Goal: Transaction & Acquisition: Purchase product/service

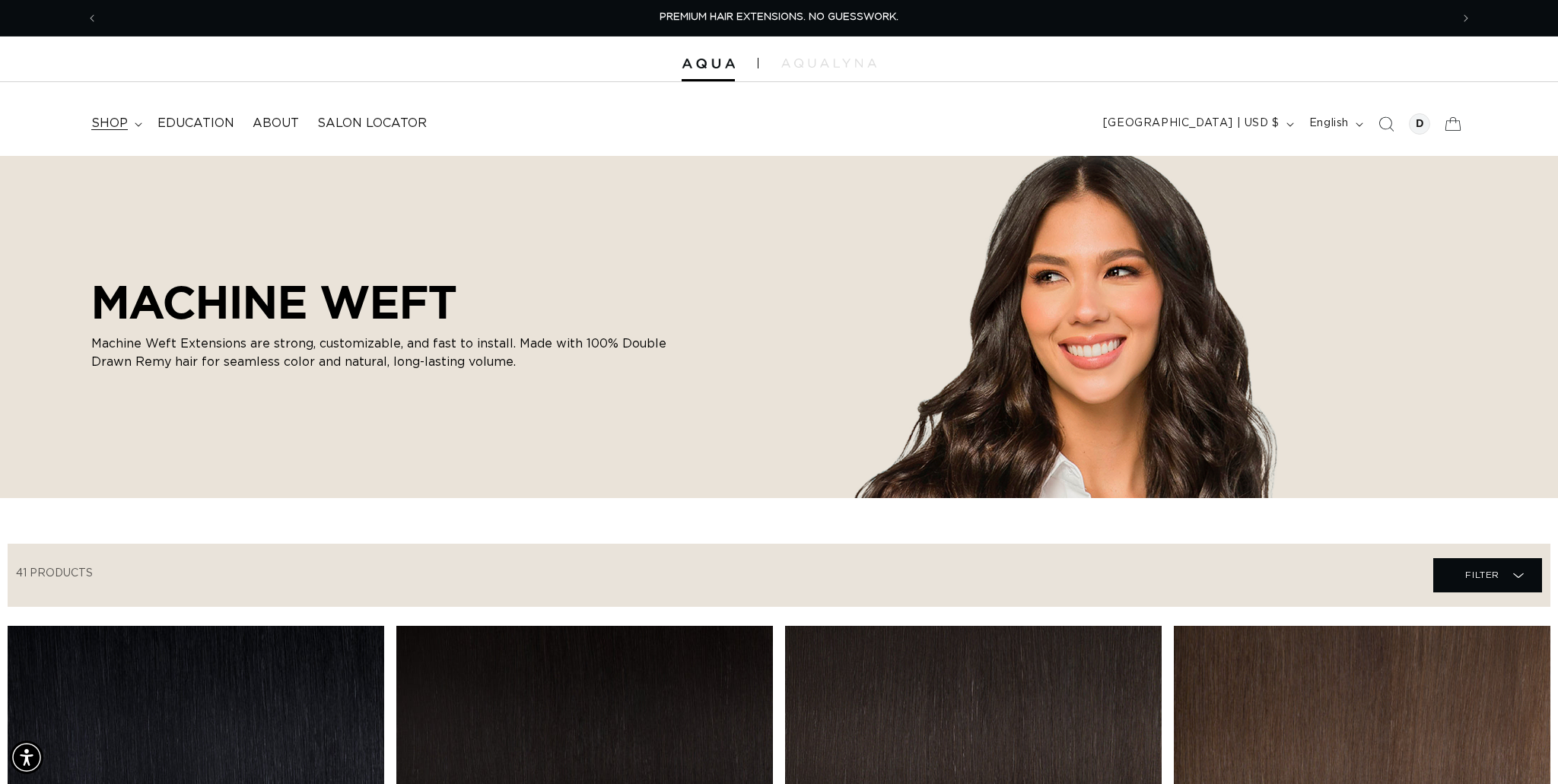
click at [138, 127] on summary "shop" at bounding box center [115, 124] width 66 height 34
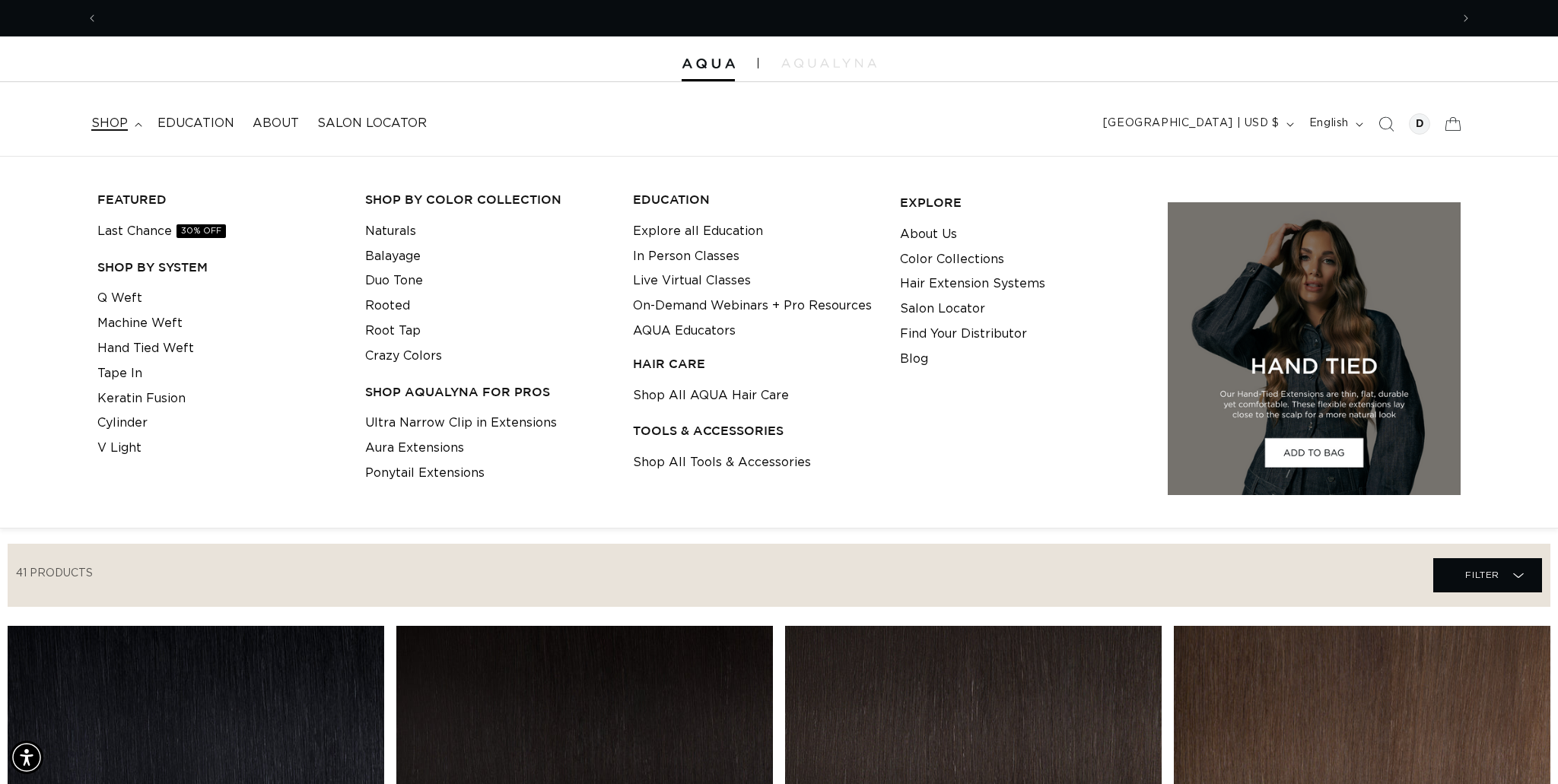
scroll to position [0, 1353]
click at [137, 320] on link "Machine Weft" at bounding box center [140, 323] width 85 height 25
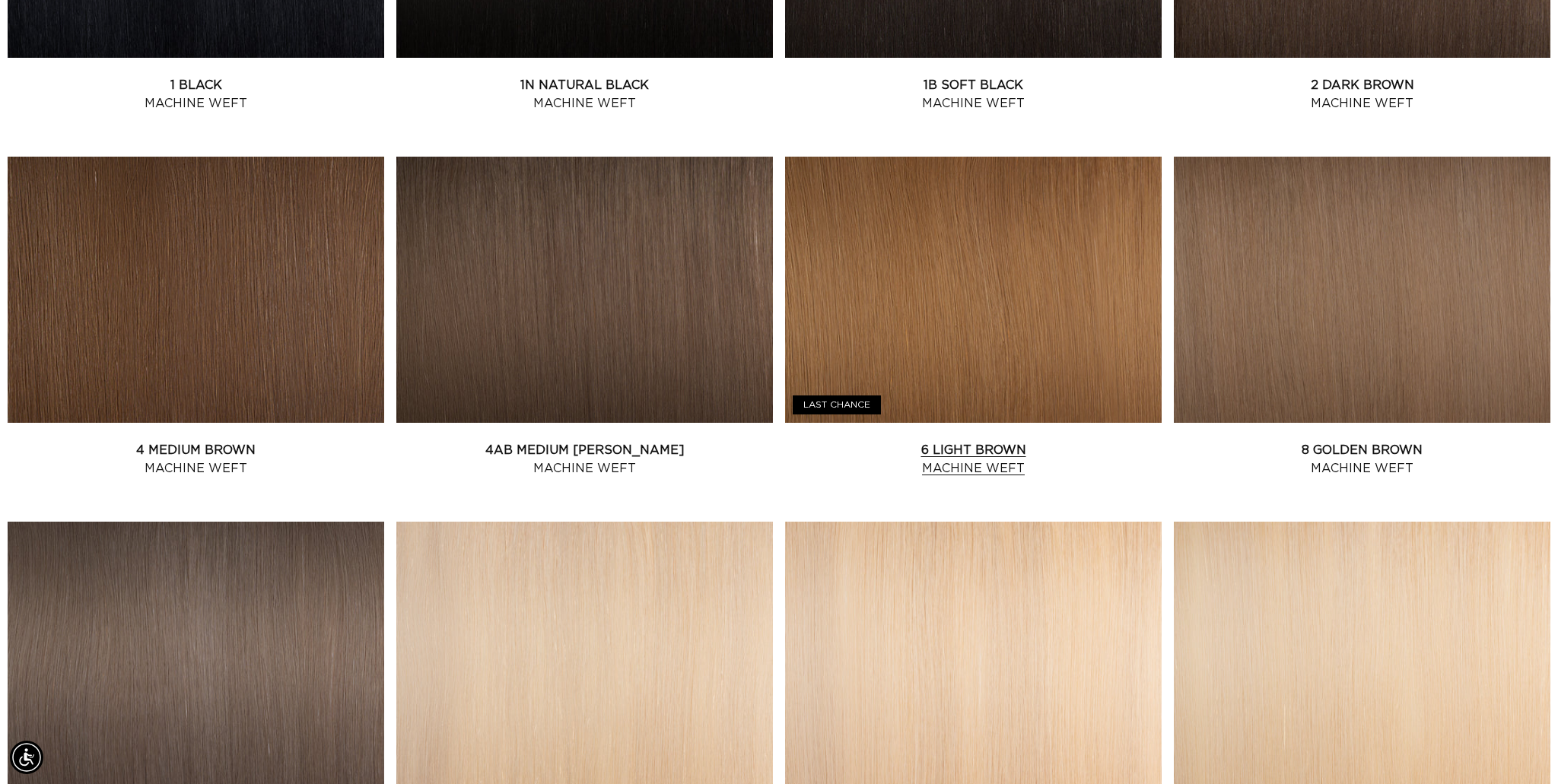
scroll to position [0, 2706]
click at [1455, 441] on link "8 Golden Brown Machine Weft" at bounding box center [1362, 459] width 376 height 36
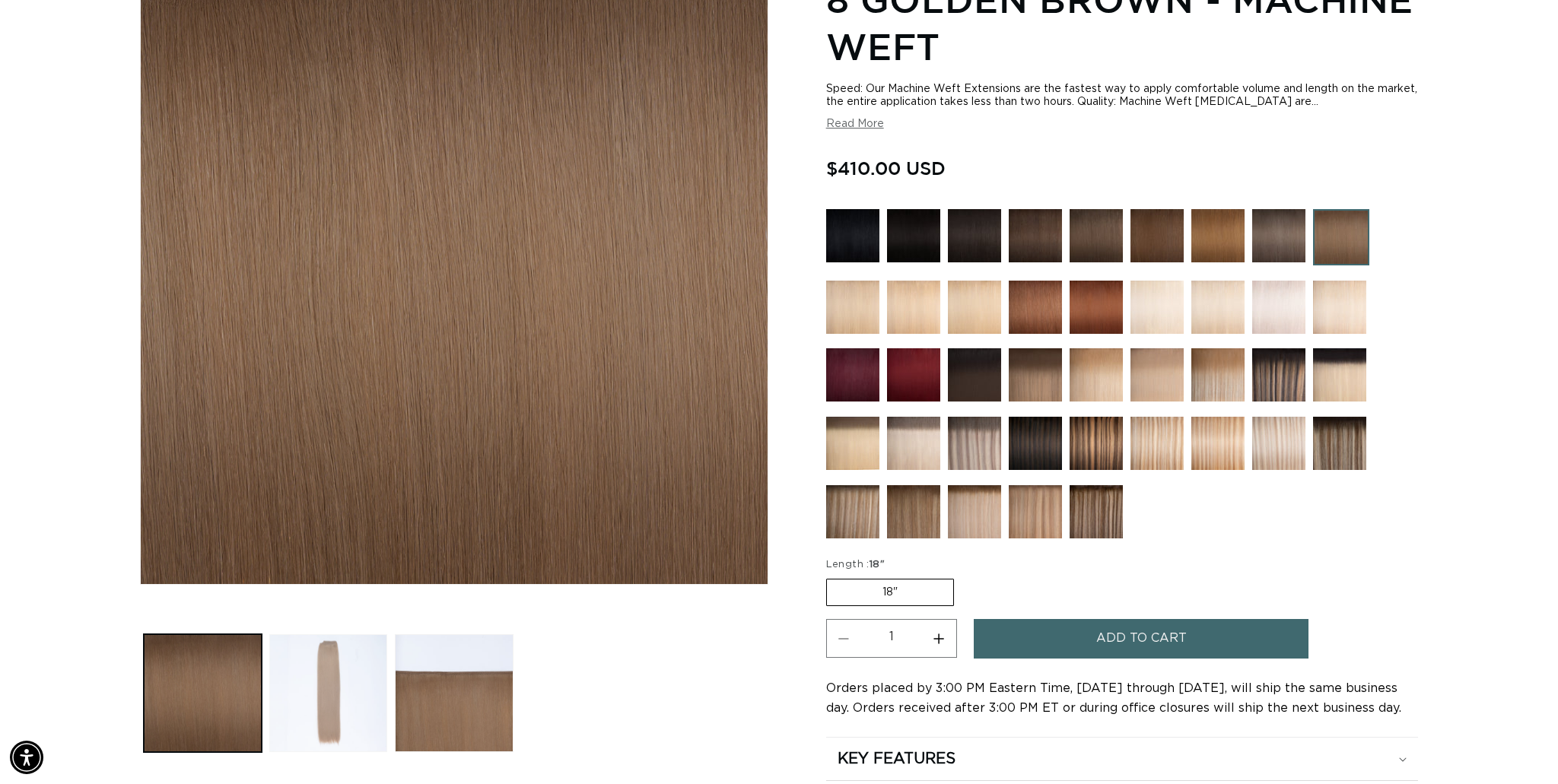
scroll to position [0, 1353]
click at [322, 680] on button "Load image 2 in gallery view" at bounding box center [329, 694] width 118 height 118
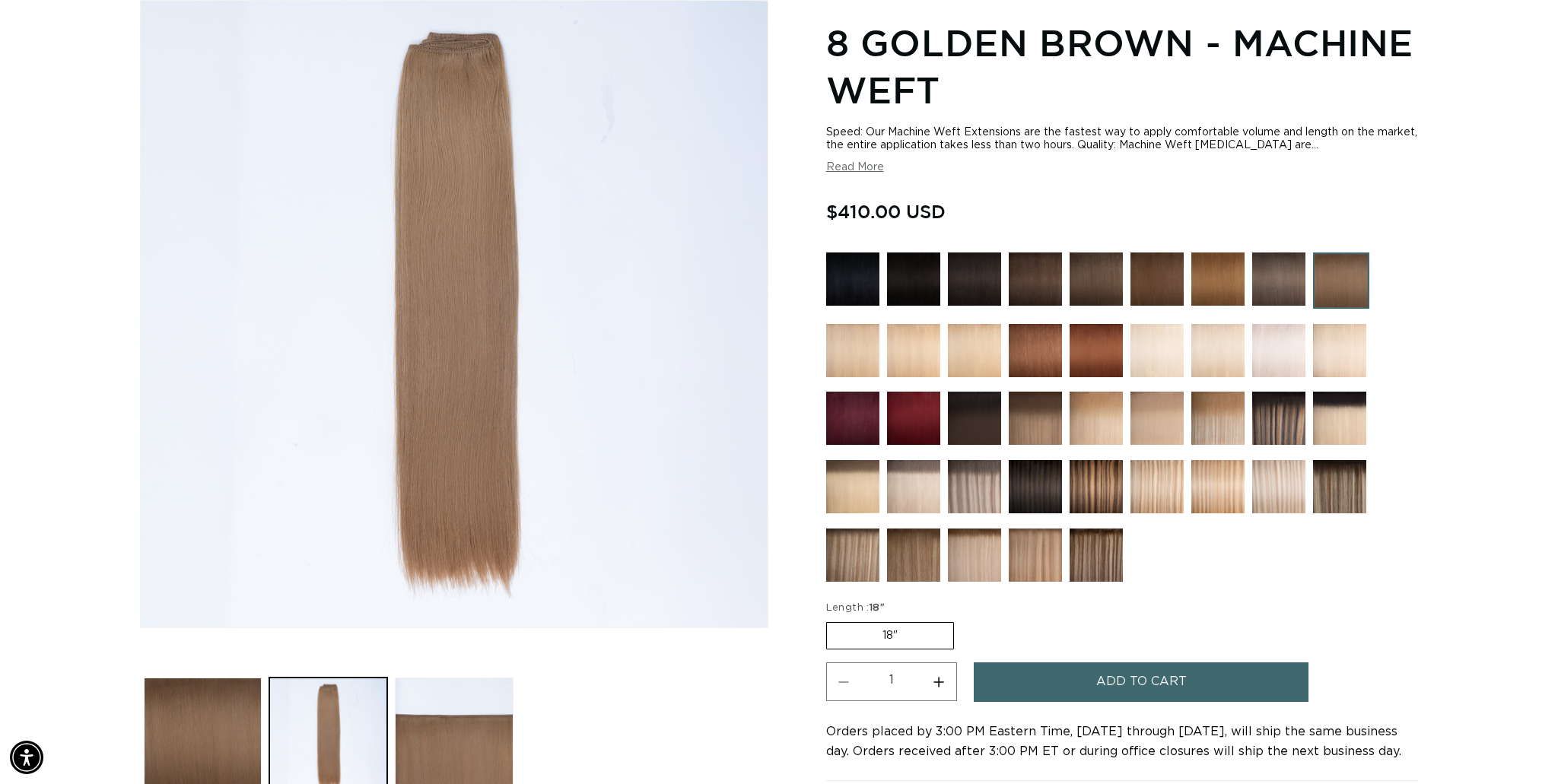
scroll to position [0, 2706]
click at [1227, 267] on img at bounding box center [1218, 279] width 53 height 53
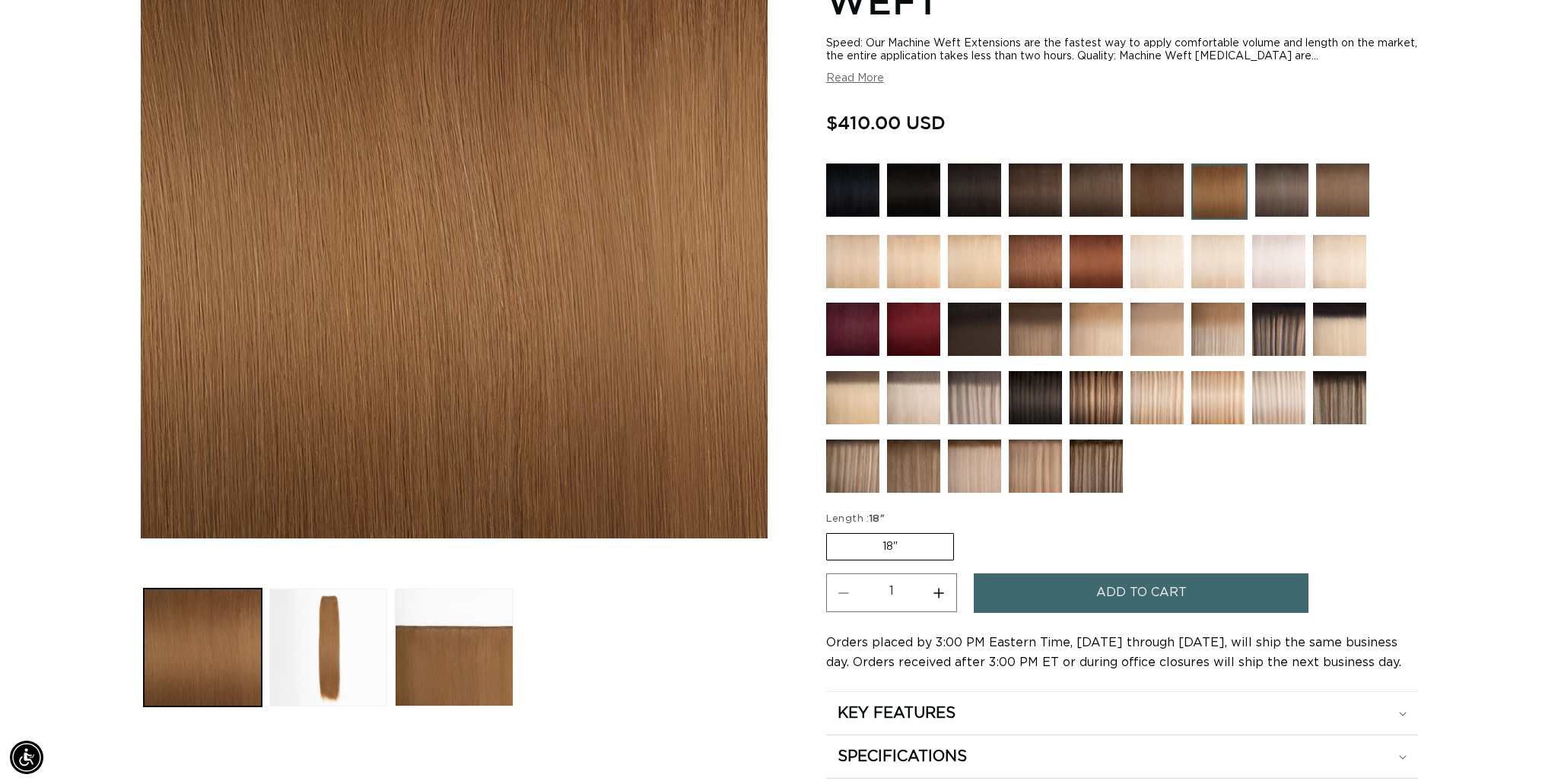
scroll to position [302, 0]
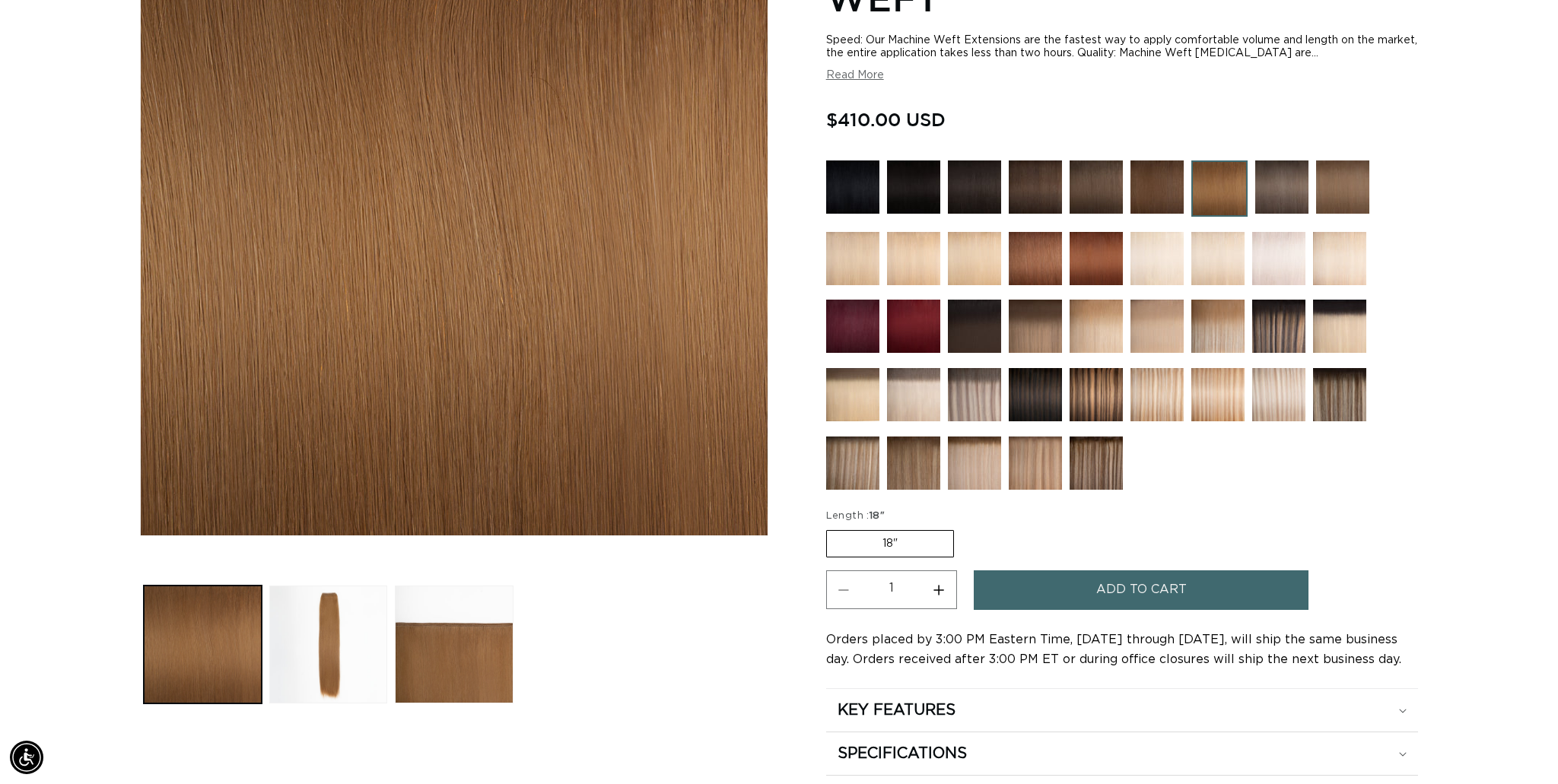
click at [1358, 178] on img at bounding box center [1342, 187] width 53 height 53
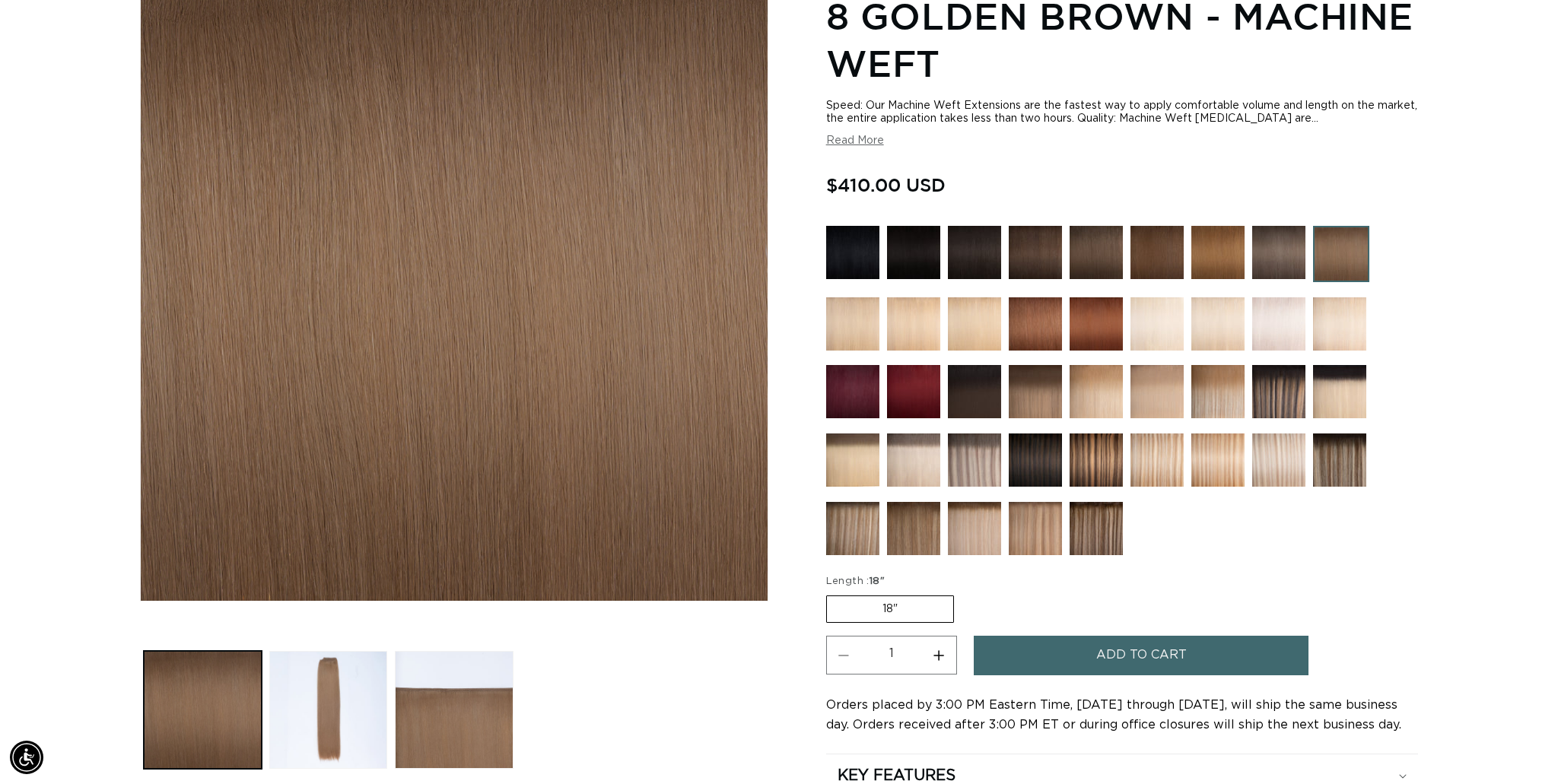
scroll to position [0, 1353]
click at [1026, 382] on img at bounding box center [1035, 392] width 53 height 53
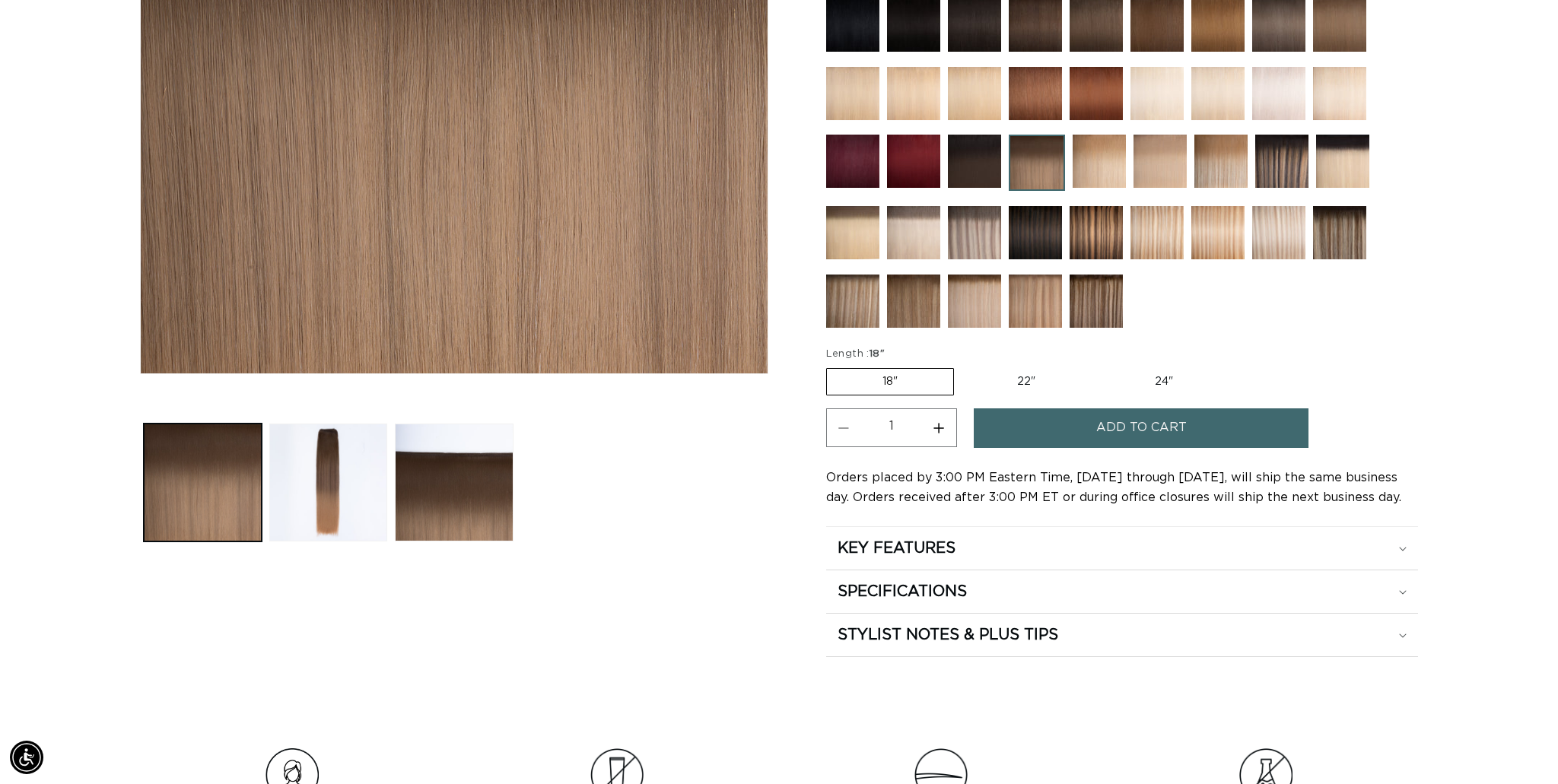
scroll to position [0, 2706]
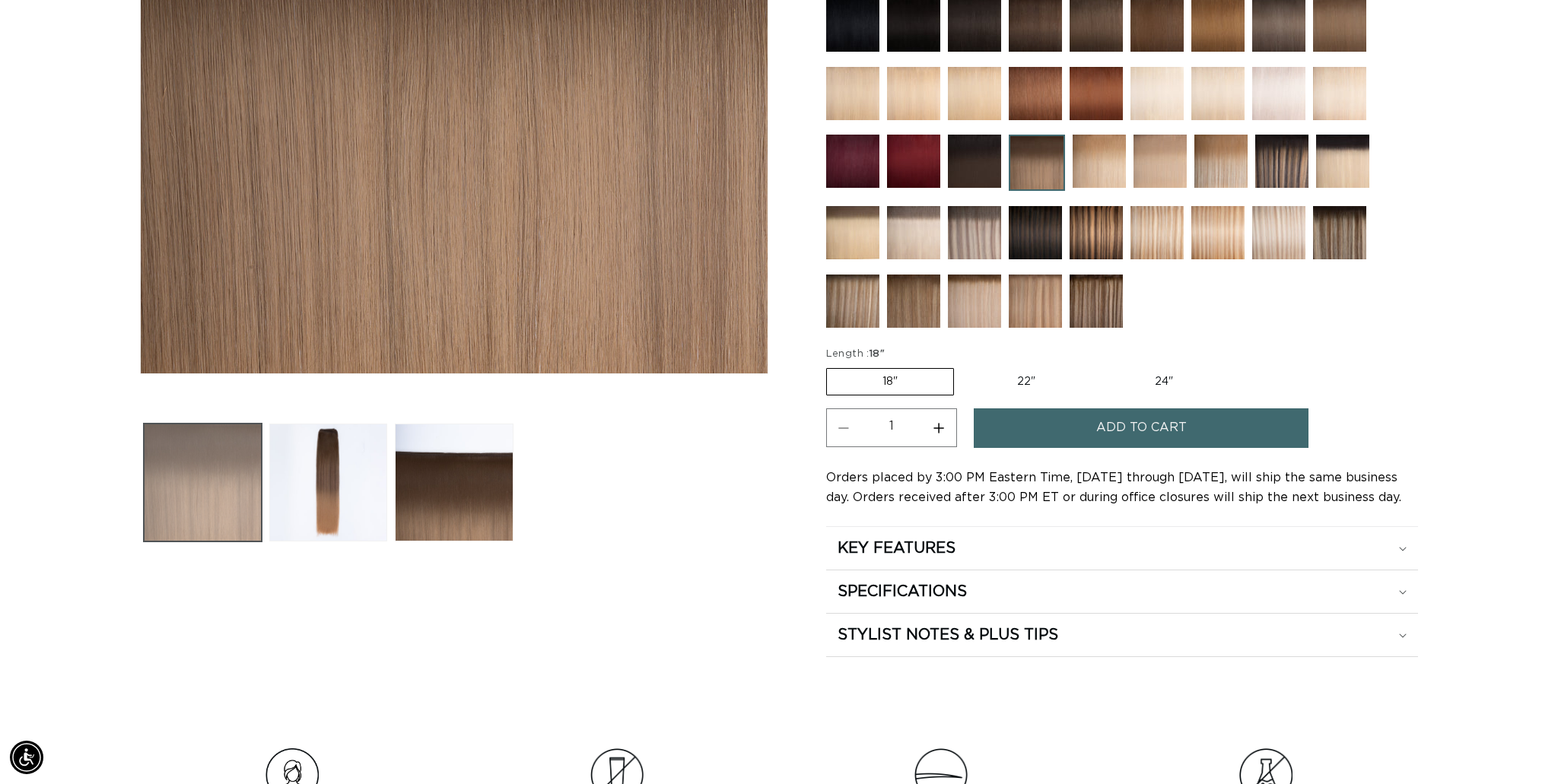
drag, startPoint x: 291, startPoint y: 494, endPoint x: 187, endPoint y: 420, distance: 127.6
click at [291, 494] on button "Load image 2 in gallery view" at bounding box center [329, 483] width 118 height 118
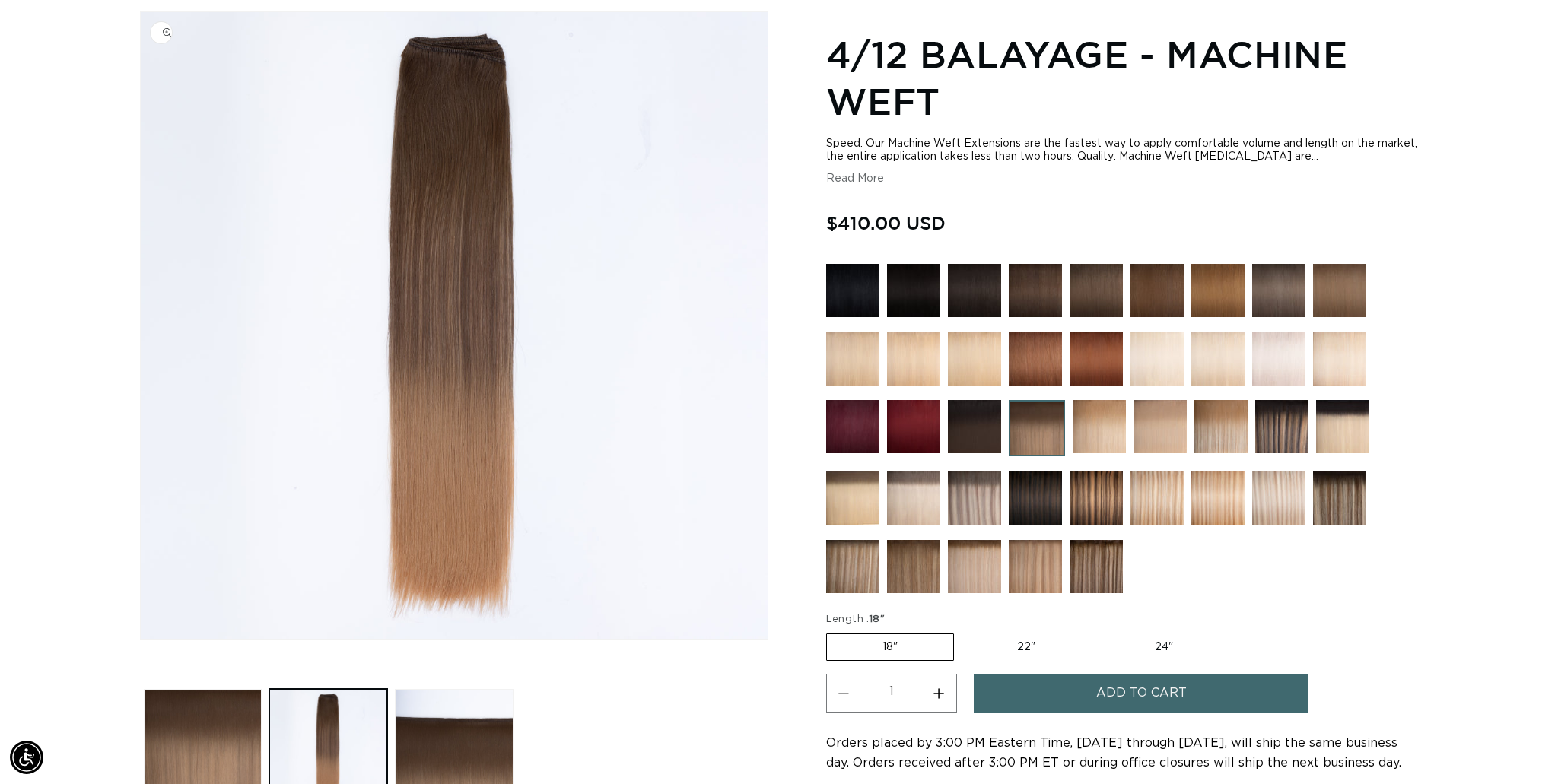
scroll to position [0, 0]
click at [500, 421] on img "Gallery Viewer" at bounding box center [454, 326] width 627 height 627
click at [1486, 253] on div "Home 4/12 Balayage - Machine Weft Image 2 is now available in gallery view Skip…" at bounding box center [779, 444] width 1461 height 956
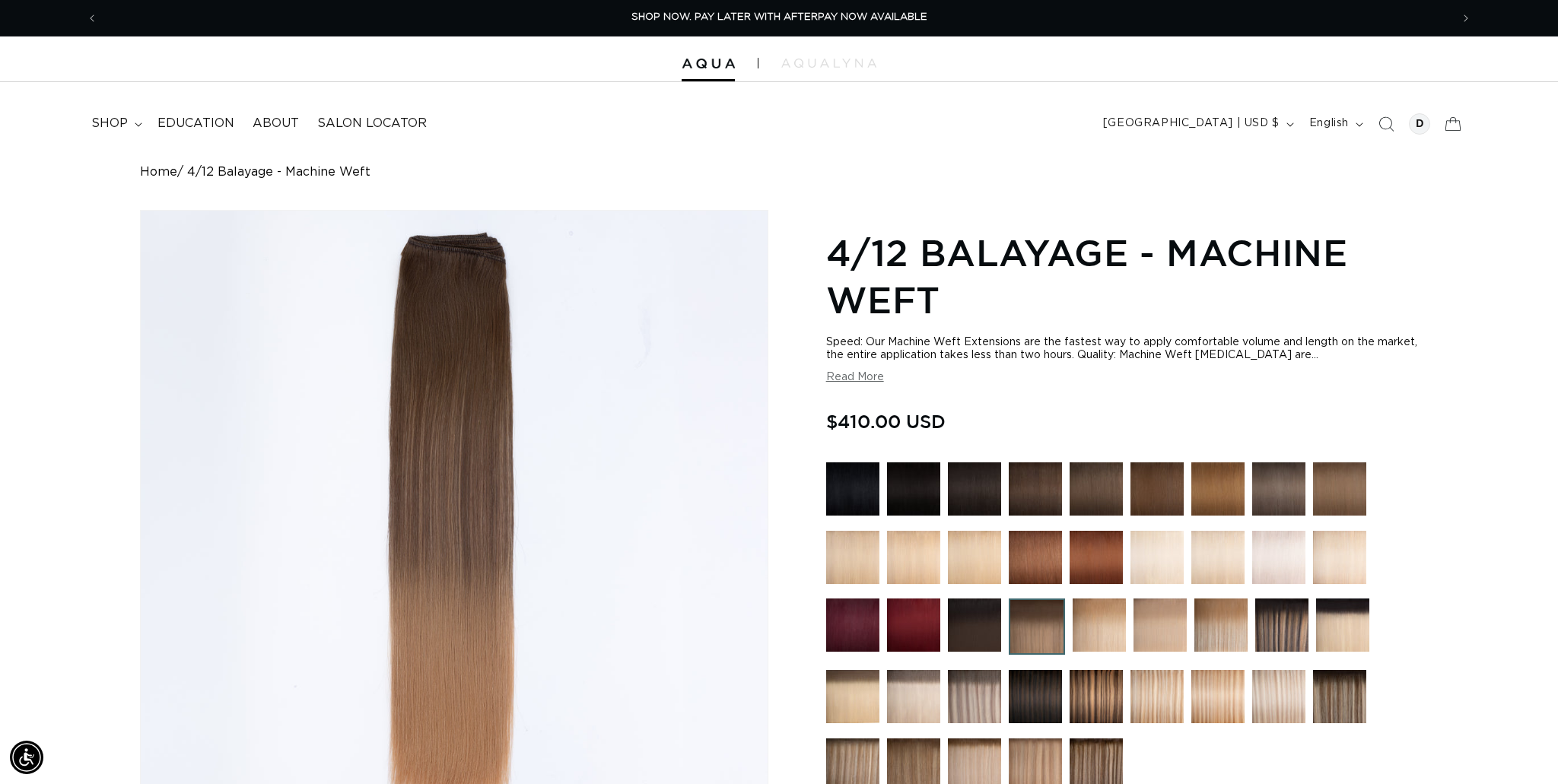
click at [857, 79] on div at bounding box center [779, 59] width 1558 height 46
click at [851, 62] on img at bounding box center [829, 63] width 95 height 9
click at [137, 124] on icon at bounding box center [138, 124] width 7 height 4
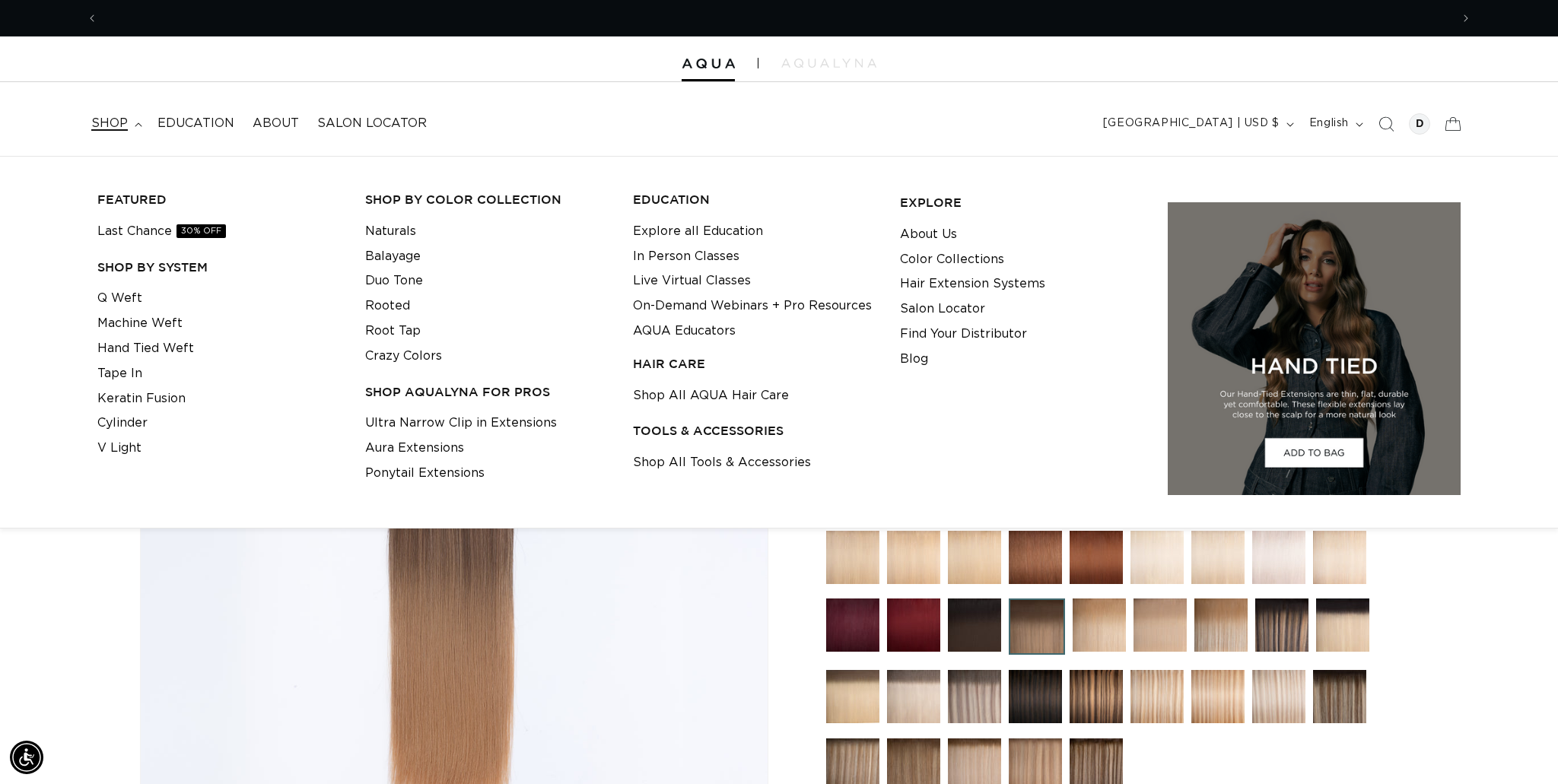
scroll to position [0, 2706]
click at [116, 418] on link "Cylinder" at bounding box center [122, 423] width 50 height 25
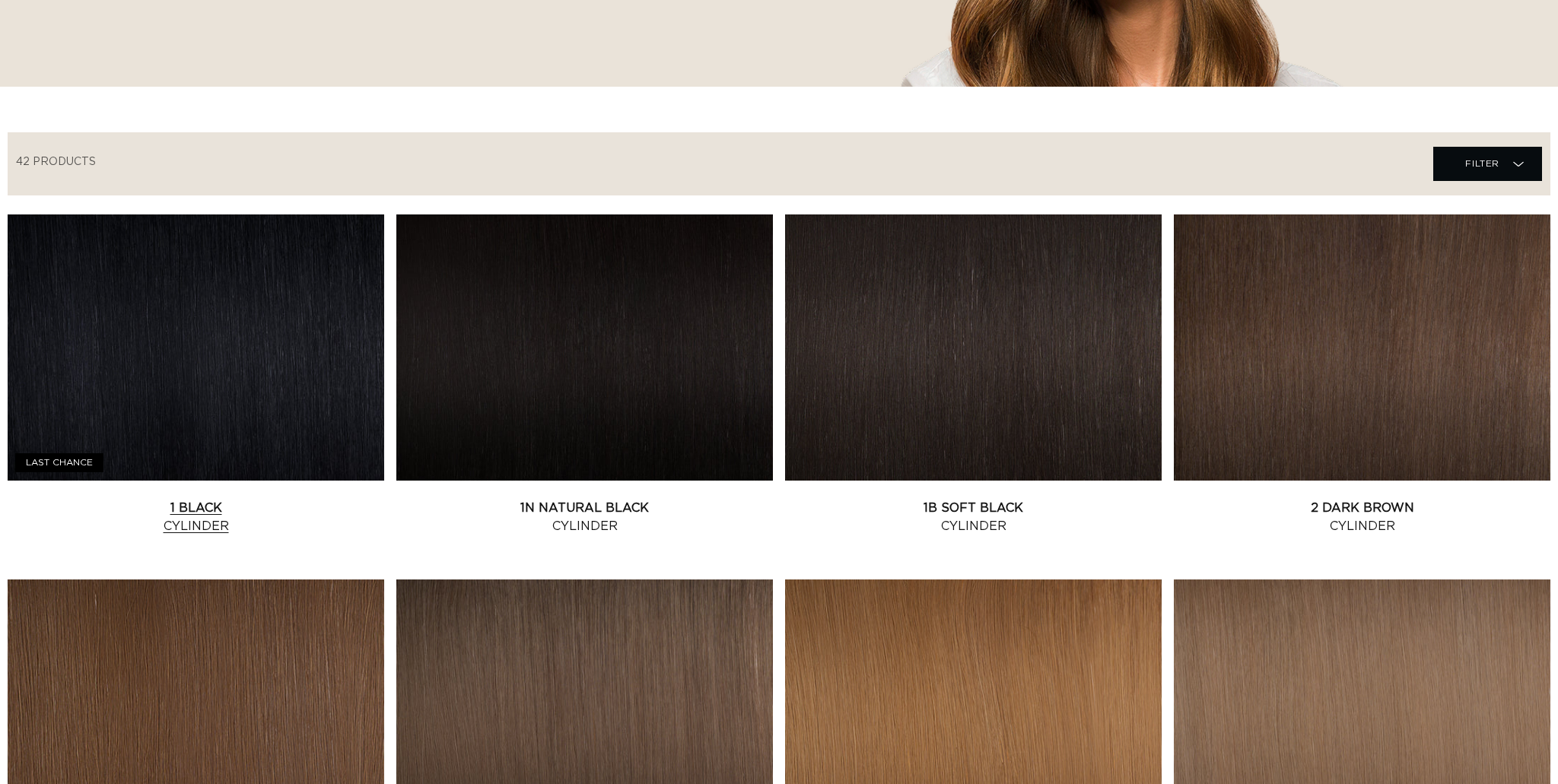
click at [125, 499] on link "1 Black Cylinder" at bounding box center [196, 516] width 376 height 36
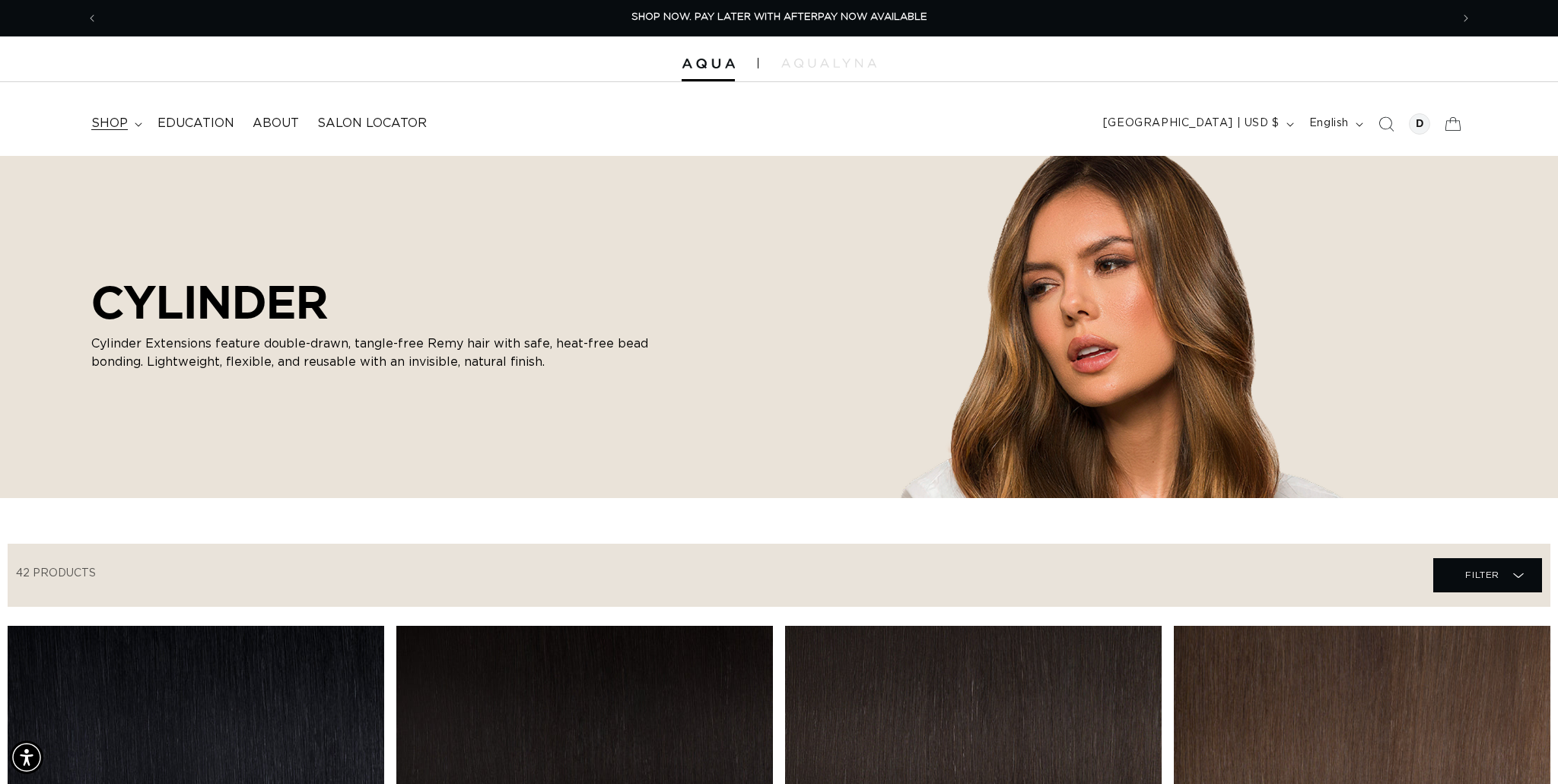
click at [141, 128] on summary "shop" at bounding box center [115, 124] width 66 height 34
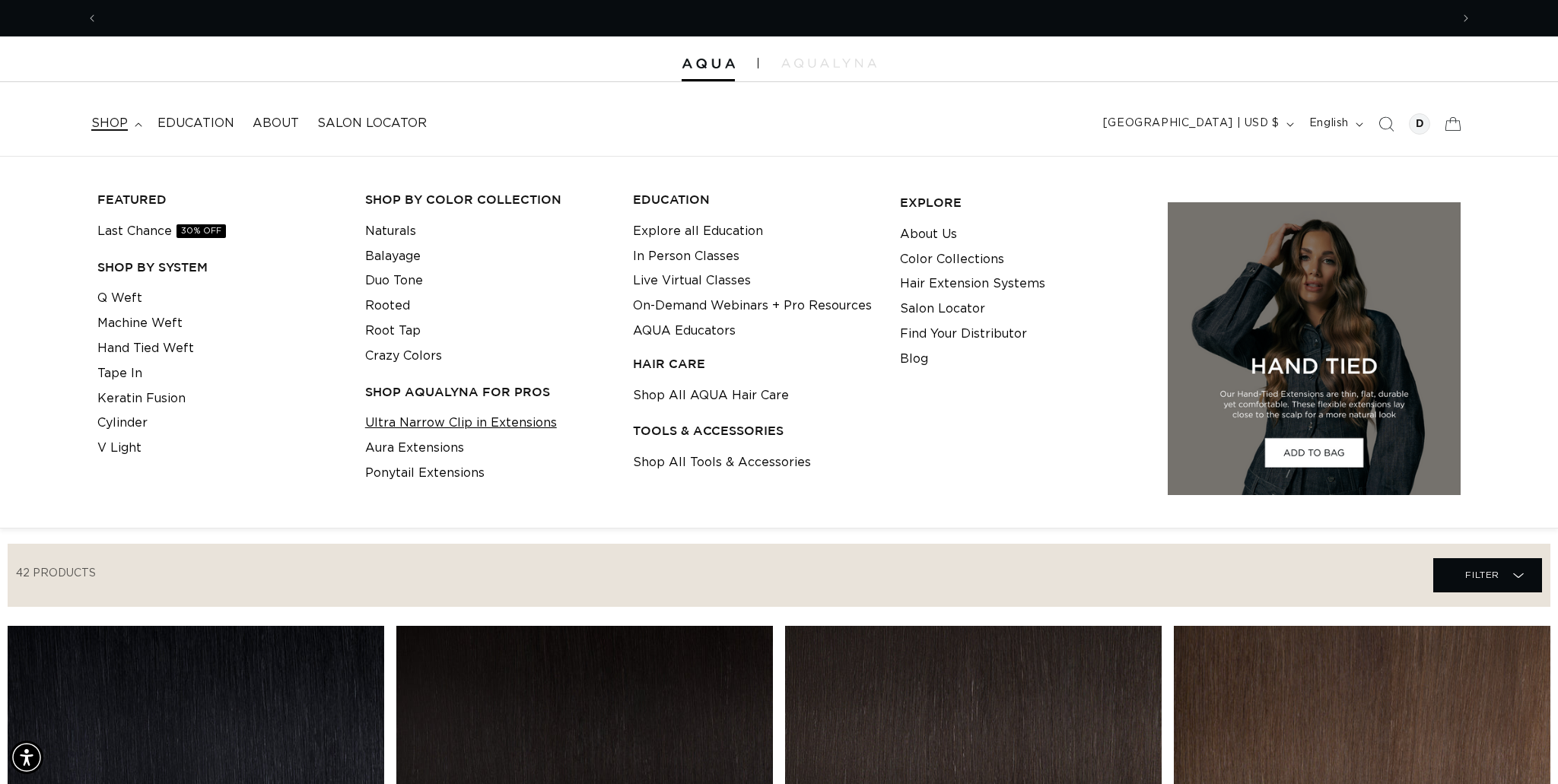
scroll to position [0, 2706]
click at [425, 447] on link "Aura Extensions" at bounding box center [415, 449] width 99 height 25
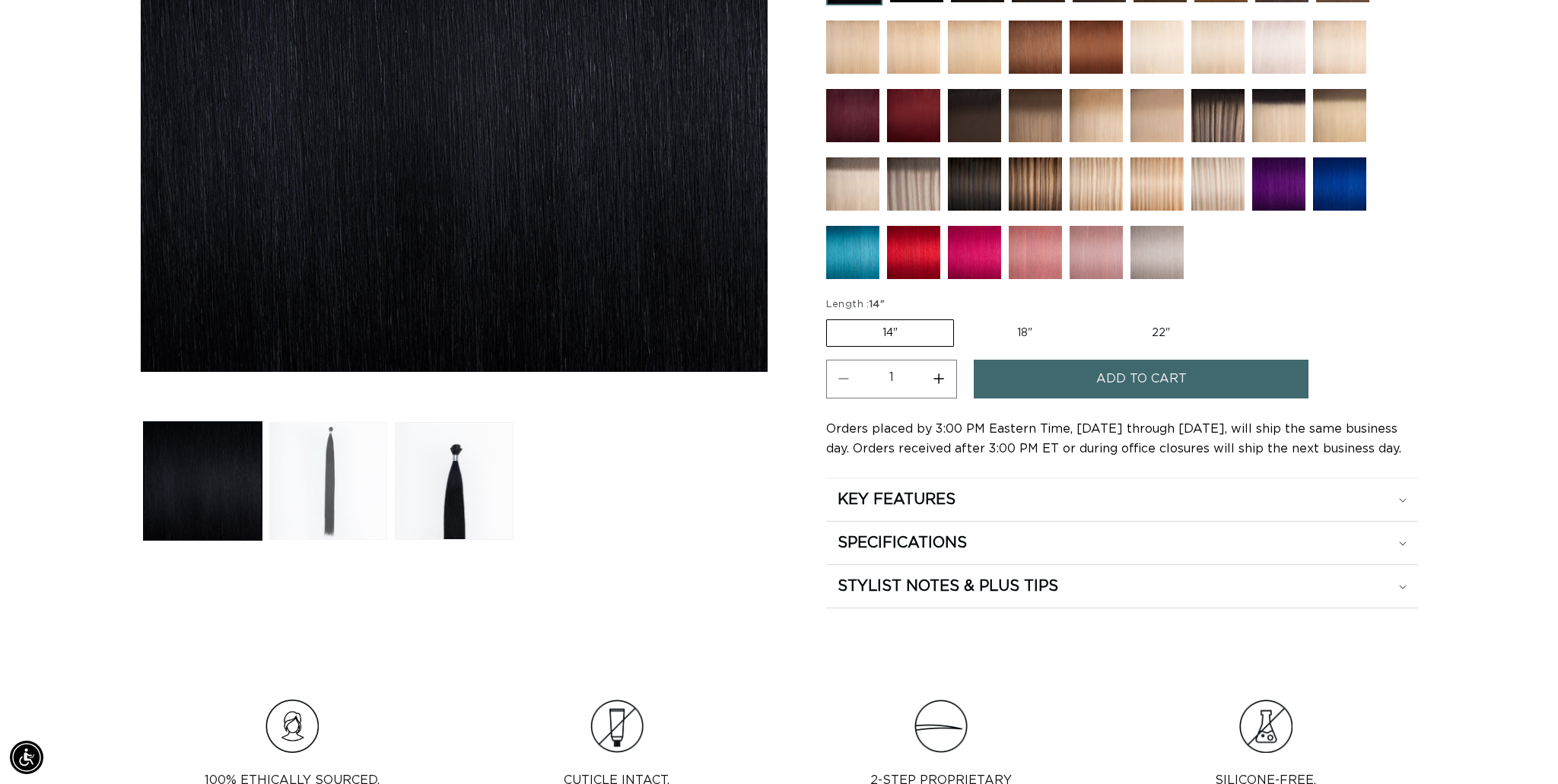
click at [341, 464] on button "Load image 2 in gallery view" at bounding box center [329, 481] width 118 height 118
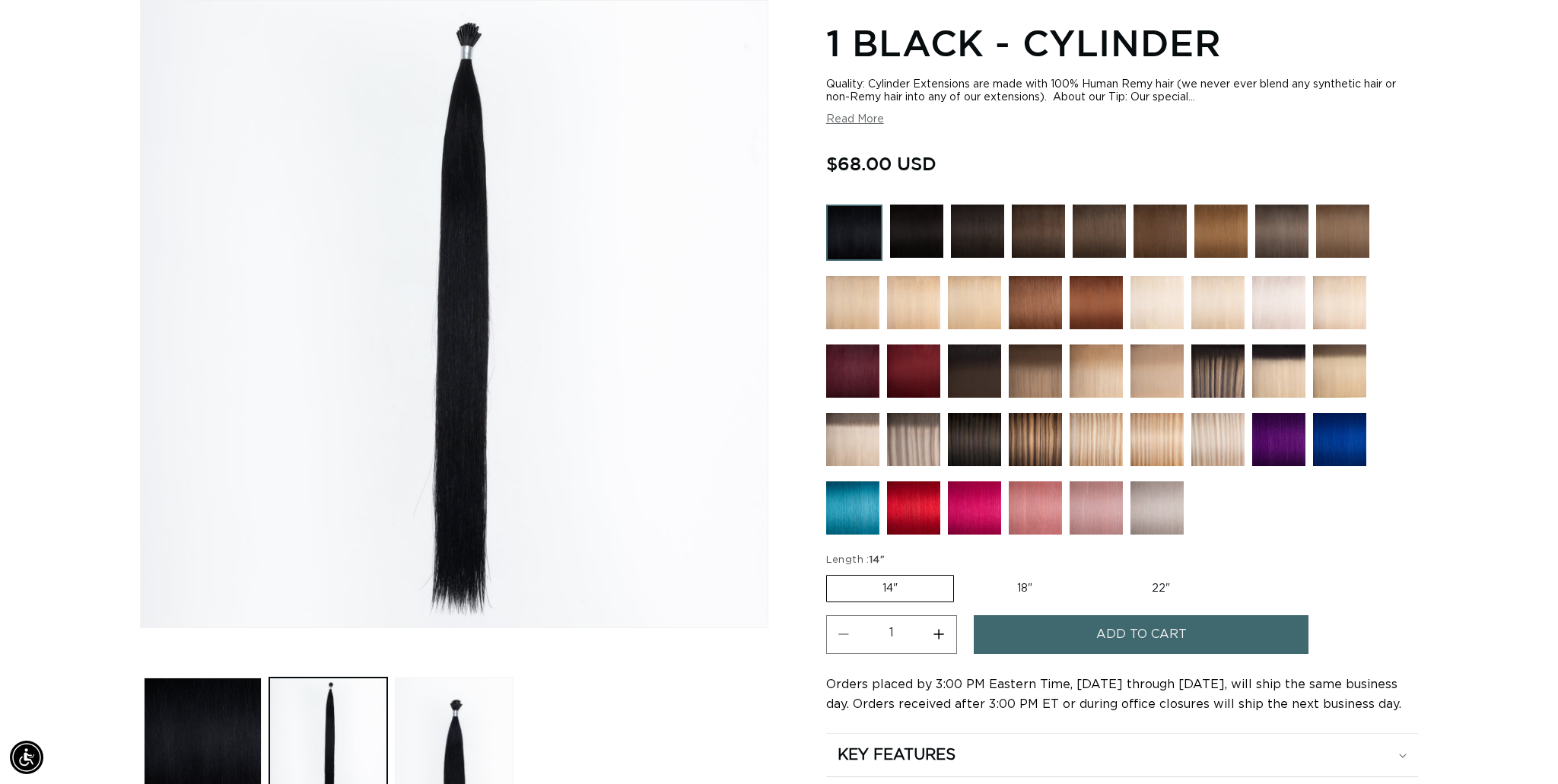
scroll to position [0, 1353]
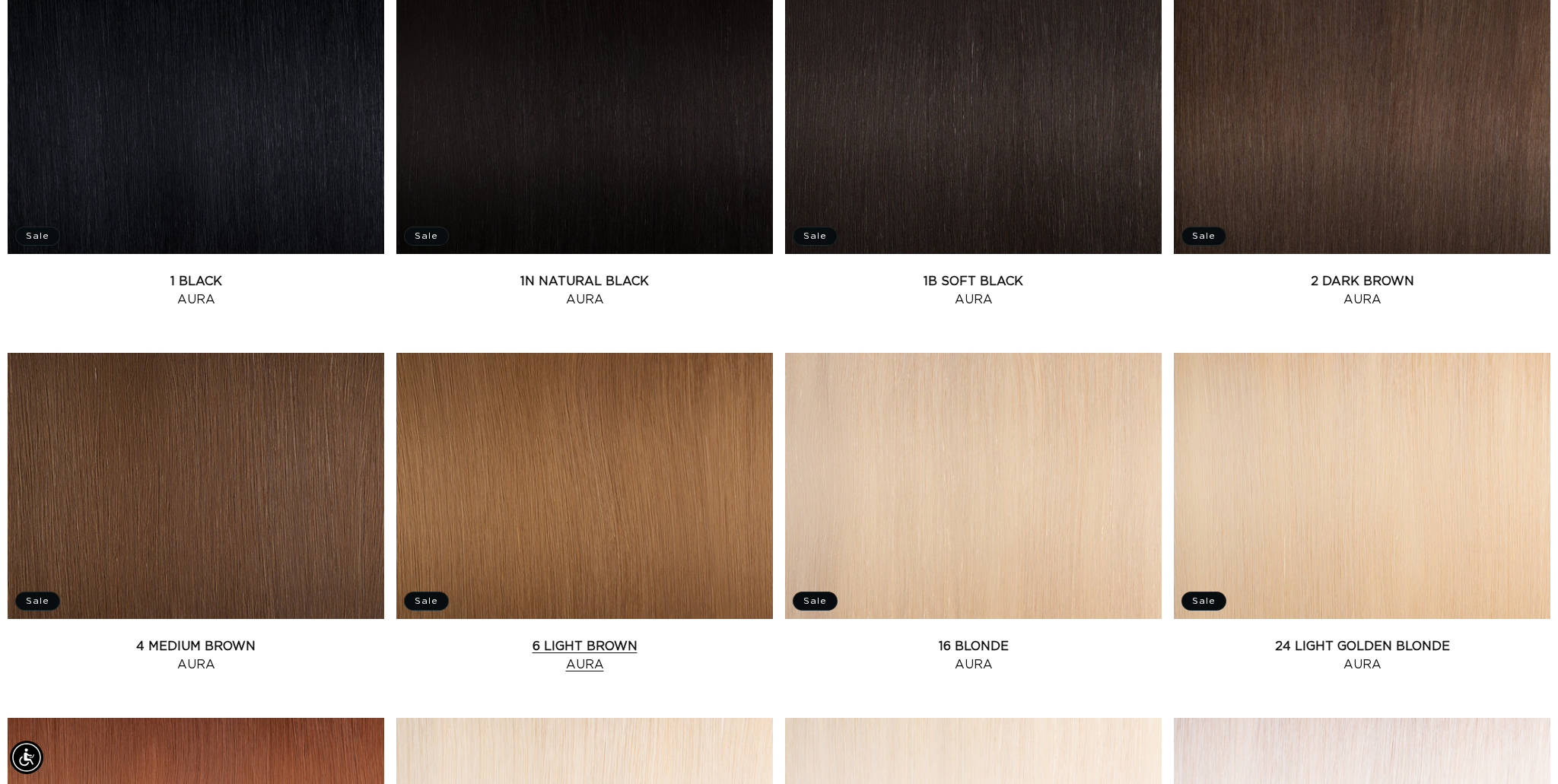
scroll to position [0, 1353]
click at [601, 637] on link "6 Light [PERSON_NAME]" at bounding box center [585, 655] width 376 height 36
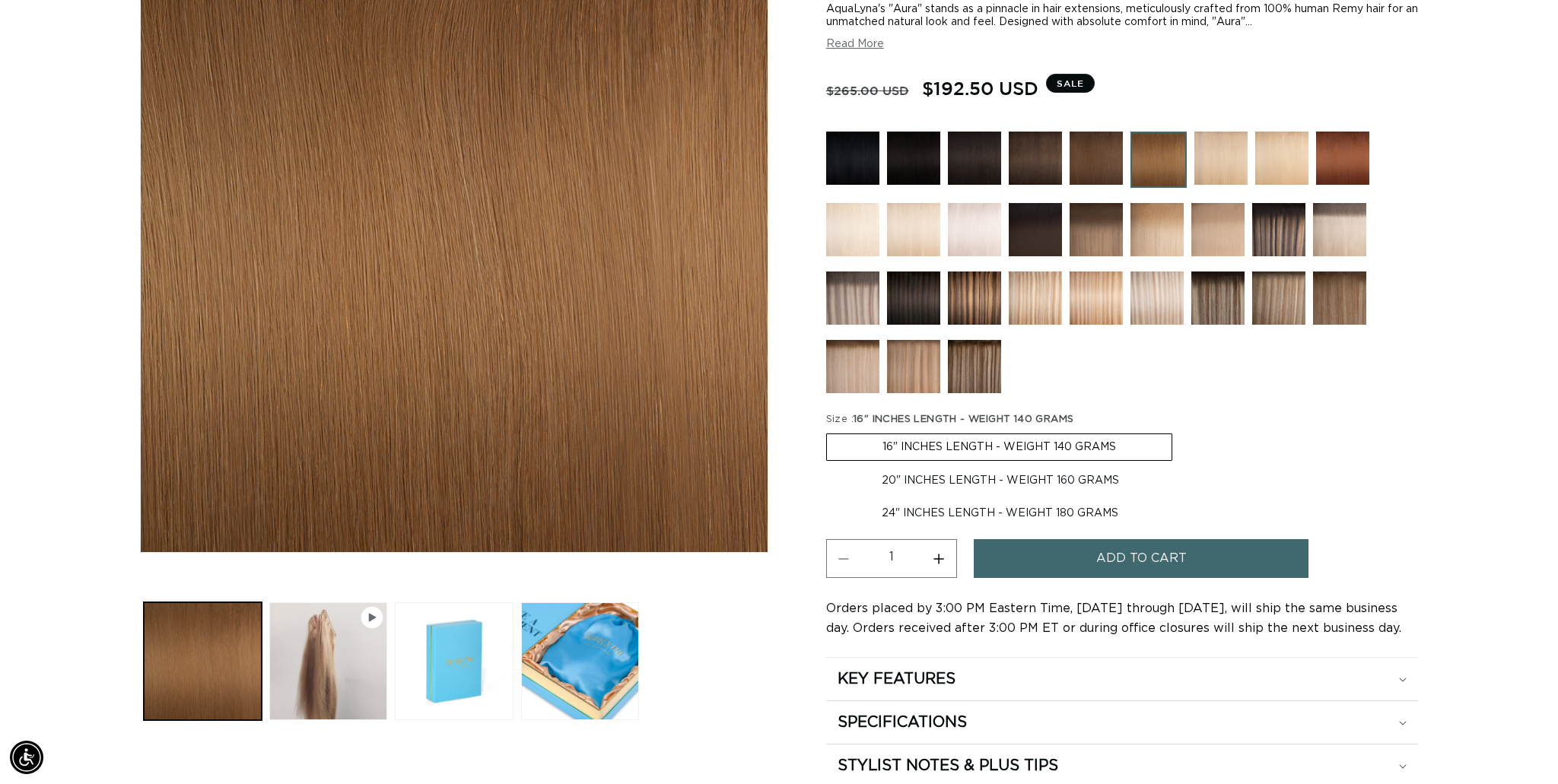
scroll to position [0, 1353]
click at [1080, 480] on label "20" INCHES LENGTH - WEIGHT 160 GRAMS Variant sold out or unavailable" at bounding box center [1001, 480] width 349 height 26
click at [1180, 431] on input "20" INCHES LENGTH - WEIGHT 160 GRAMS Variant sold out or unavailable" at bounding box center [1180, 431] width 1 height 1
radio input "true"
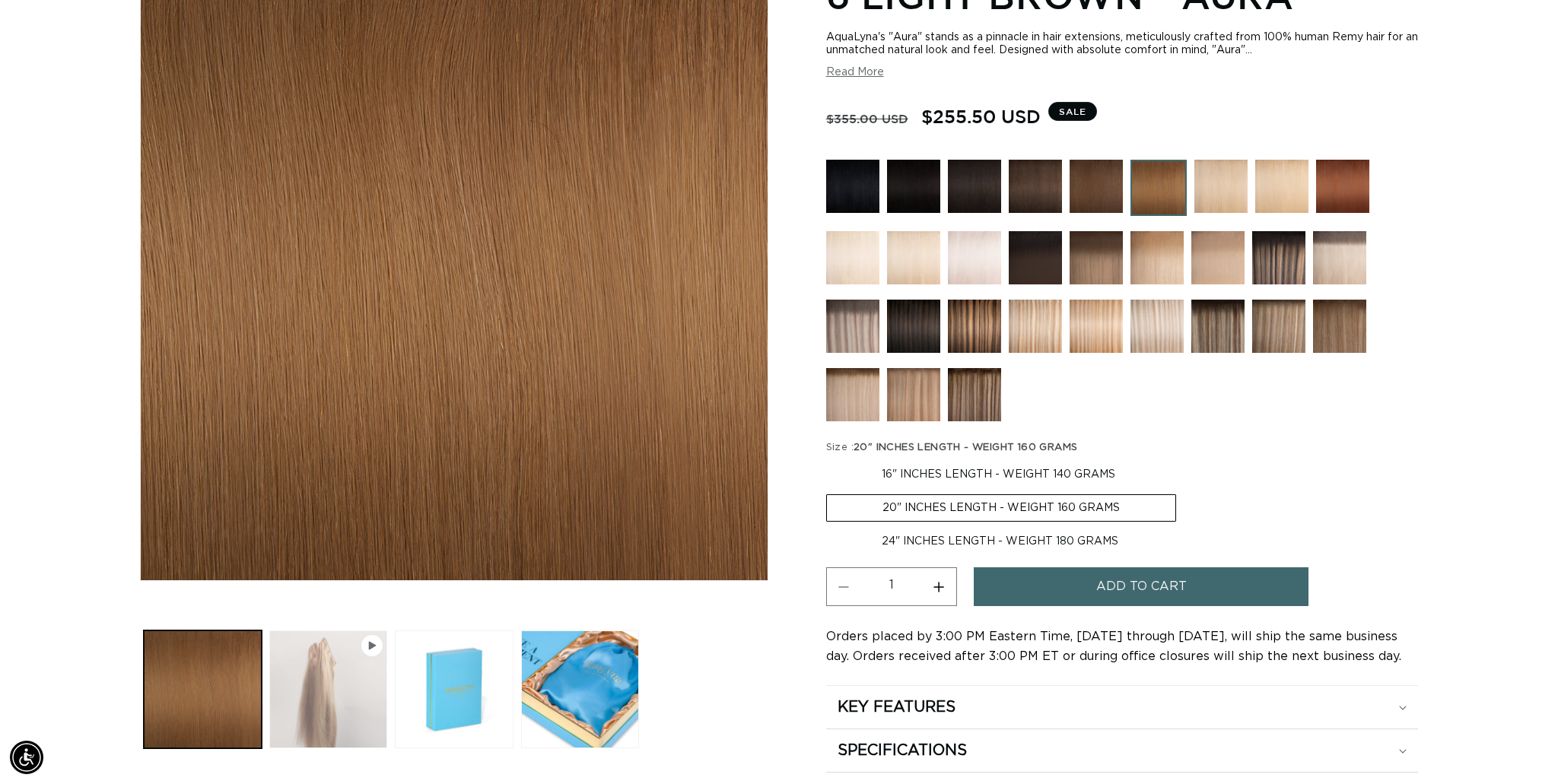
click at [317, 697] on button "Play video 1 in gallery view" at bounding box center [329, 690] width 118 height 118
